Goal: Task Accomplishment & Management: Manage account settings

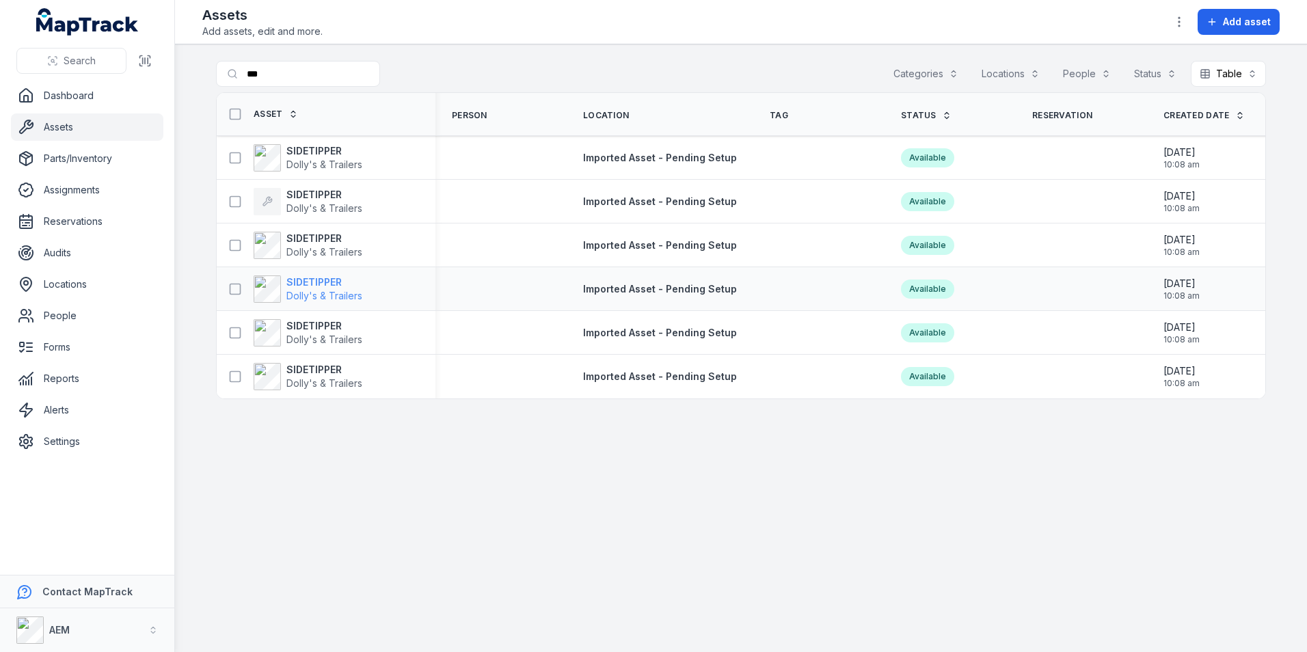
click at [285, 285] on div "SIDETIPPER Dolly's & Trailers" at bounding box center [308, 289] width 109 height 27
click at [338, 317] on div "SIDETIPPER Dolly's & Trailers" at bounding box center [326, 333] width 219 height 38
click at [340, 321] on strong "SIDETIPPER" at bounding box center [324, 326] width 76 height 14
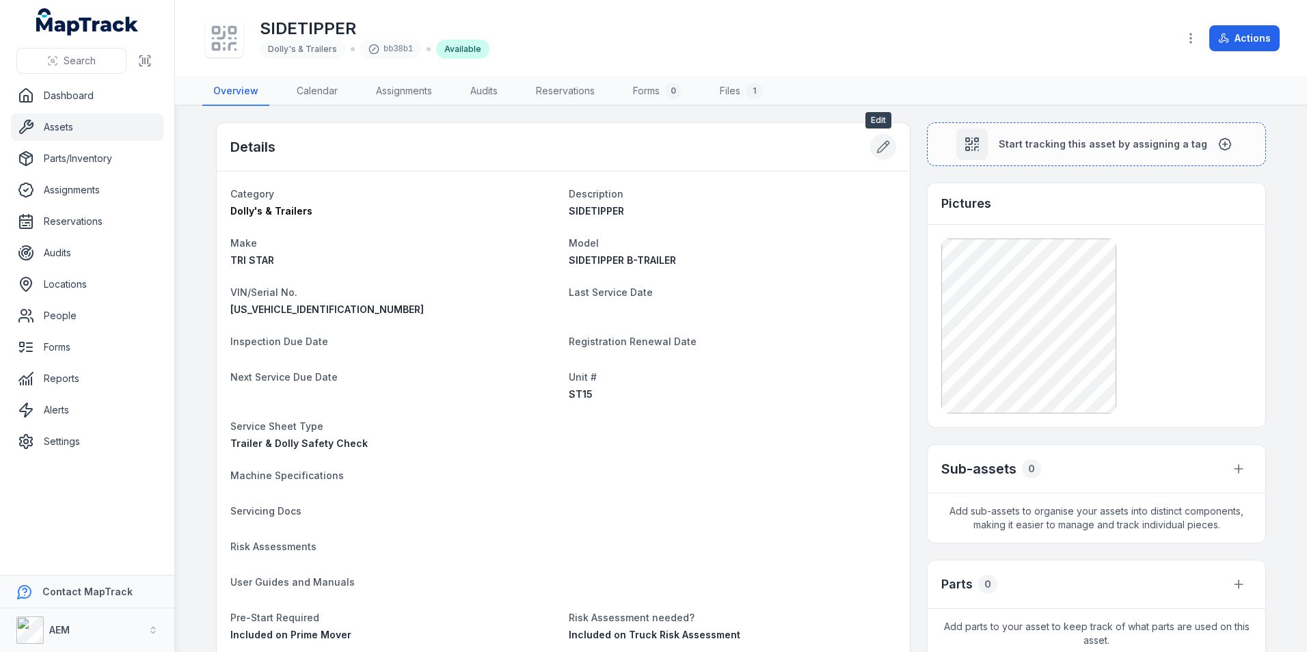
click at [870, 150] on button at bounding box center [883, 147] width 26 height 26
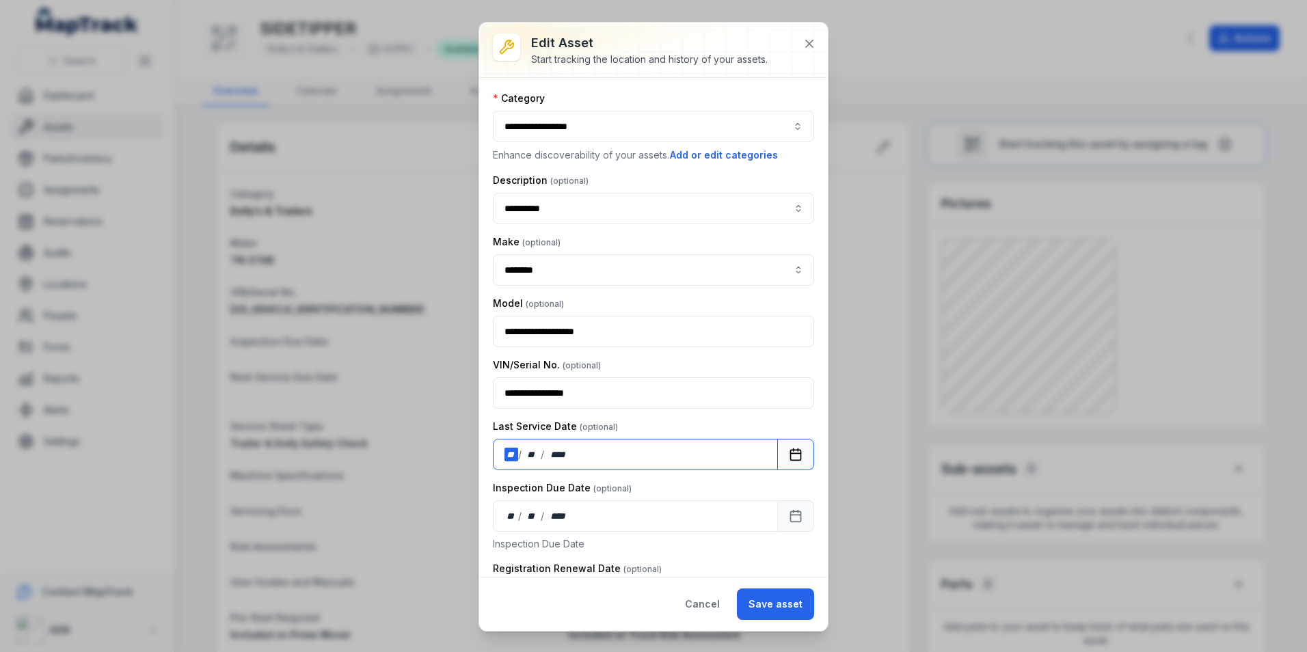
click at [514, 456] on div "**" at bounding box center [512, 455] width 14 height 14
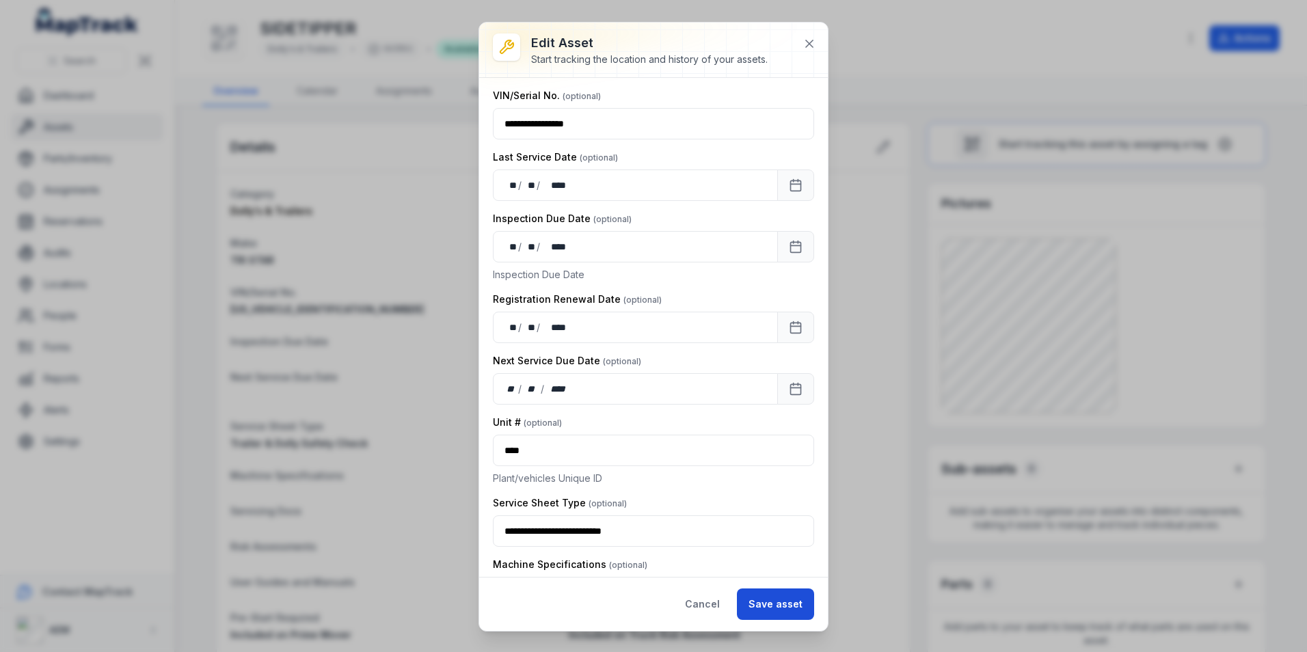
click at [768, 594] on button "Save asset" at bounding box center [775, 604] width 77 height 31
